Goal: Navigation & Orientation: Find specific page/section

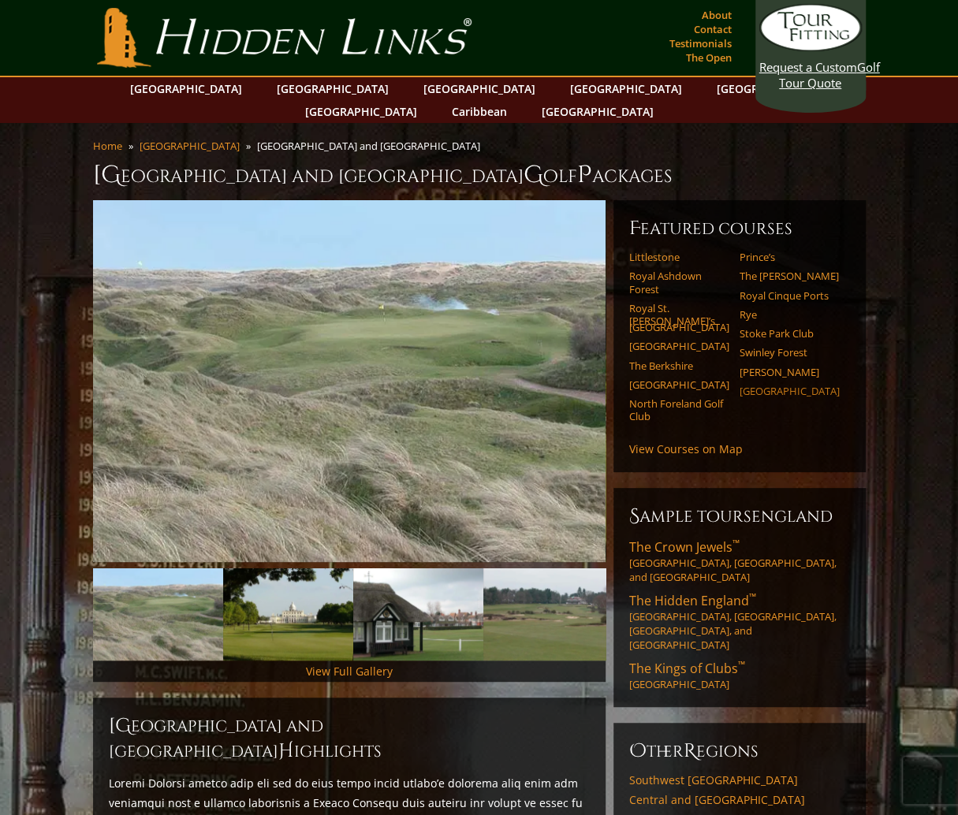
click at [766, 385] on link "[GEOGRAPHIC_DATA]" at bounding box center [789, 391] width 100 height 13
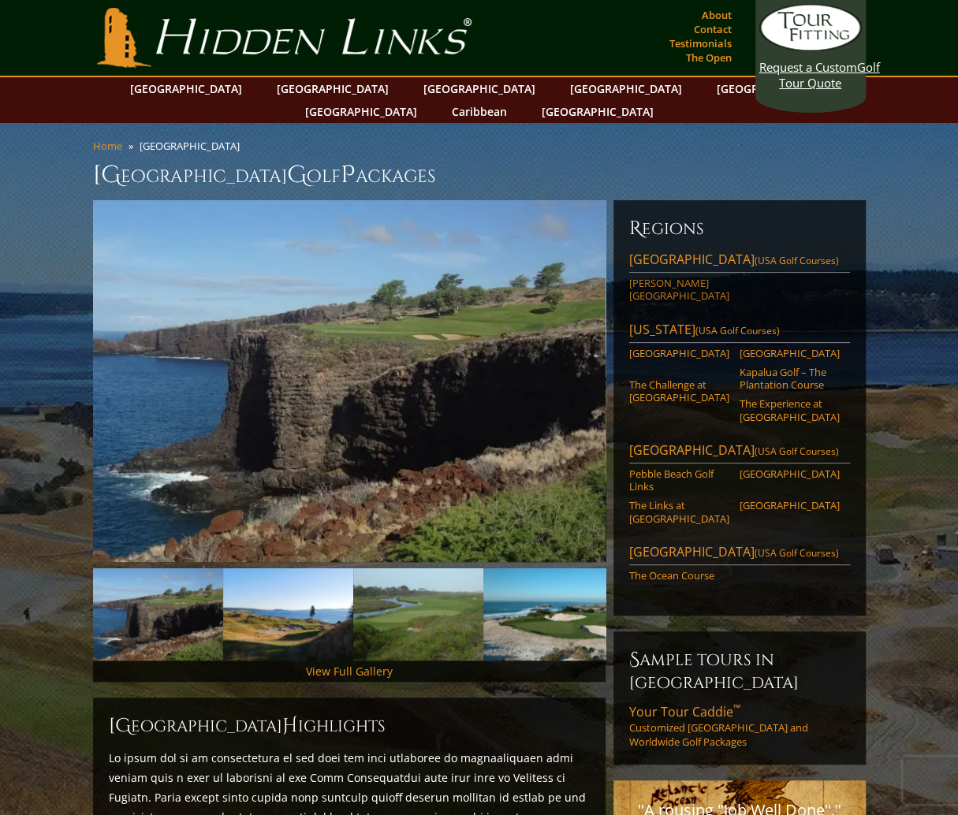
click at [689, 277] on link "[PERSON_NAME][GEOGRAPHIC_DATA]" at bounding box center [679, 290] width 100 height 26
